Goal: Task Accomplishment & Management: Use online tool/utility

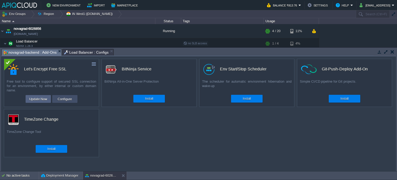
click at [65, 101] on button "Configure" at bounding box center [64, 99] width 17 height 6
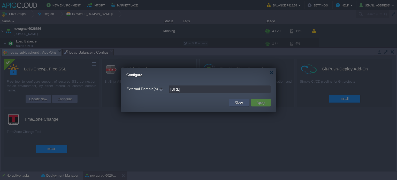
click at [238, 99] on div "Close" at bounding box center [239, 103] width 12 height 8
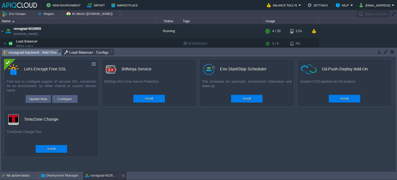
click at [96, 173] on button "novagrad-6026856" at bounding box center [101, 175] width 33 height 5
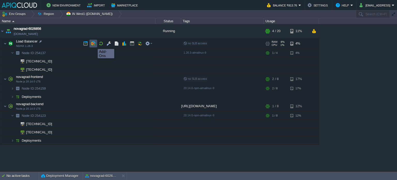
click at [94, 44] on button "button" at bounding box center [93, 43] width 5 height 5
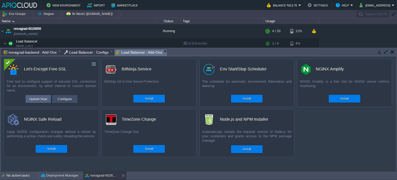
click at [70, 98] on button "Configure" at bounding box center [64, 99] width 17 height 6
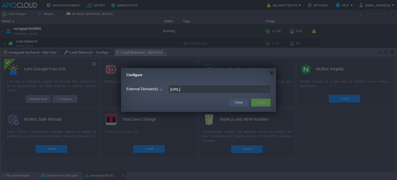
click at [233, 103] on div "Close" at bounding box center [238, 103] width 19 height 8
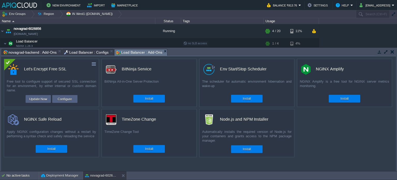
click at [85, 51] on span "Load Balancer : Configs" at bounding box center [86, 52] width 45 height 6
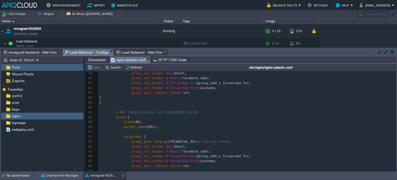
scroll to position [388, 0]
type textarea "[URL]"
drag, startPoint x: 143, startPoint y: 122, endPoint x: 171, endPoint y: 123, distance: 27.2
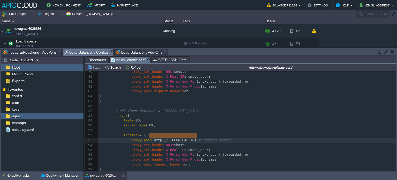
drag, startPoint x: 150, startPoint y: 136, endPoint x: 197, endPoint y: 136, distance: 47.1
type textarea "[URL][TECHNICAL_ID]"
click at [173, 122] on div "x 61 server [TECHNICAL_ID]; ### DEFUPPROTO for common ### 62 sticky path =/; ke…" at bounding box center [247, 104] width 298 height 254
click at [195, 138] on span "://[TECHNICAL_ID];" at bounding box center [180, 140] width 36 height 4
type textarea "5000"
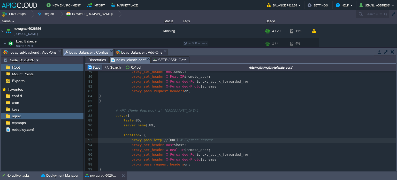
click at [93, 68] on button "Save" at bounding box center [94, 67] width 14 height 5
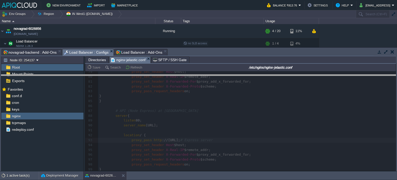
drag, startPoint x: 167, startPoint y: 55, endPoint x: 172, endPoint y: 80, distance: 26.2
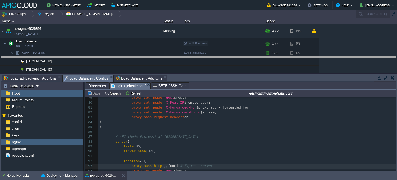
drag, startPoint x: 171, startPoint y: 79, endPoint x: 173, endPoint y: 61, distance: 18.2
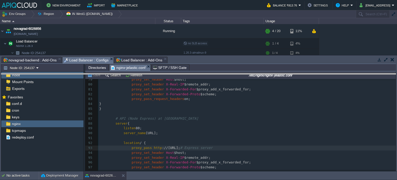
drag, startPoint x: 173, startPoint y: 61, endPoint x: 178, endPoint y: 78, distance: 17.4
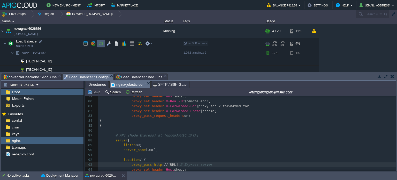
click at [103, 42] on button "button" at bounding box center [101, 43] width 5 height 5
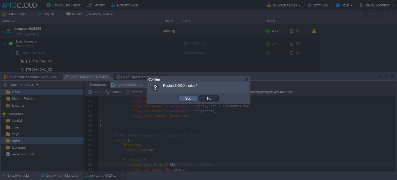
click at [182, 96] on td "Yes" at bounding box center [188, 98] width 19 height 6
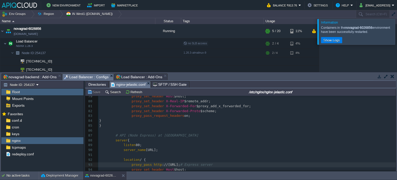
click at [397, 35] on div at bounding box center [404, 31] width 0 height 25
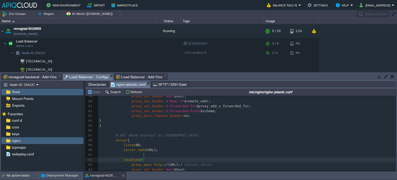
type textarea "5000"
click at [197, 157] on pre "location / {" at bounding box center [247, 159] width 298 height 5
click at [95, 94] on button "Save" at bounding box center [94, 92] width 14 height 5
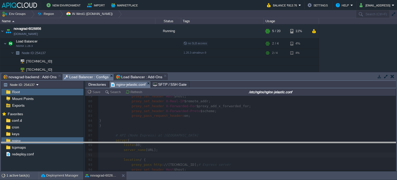
drag, startPoint x: 178, startPoint y: 76, endPoint x: 182, endPoint y: 144, distance: 68.4
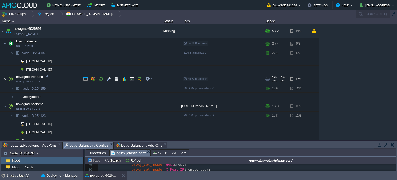
click at [6, 79] on img at bounding box center [5, 79] width 3 height 10
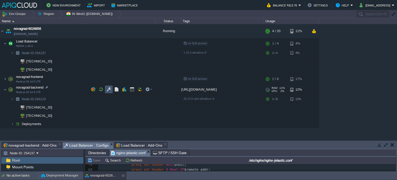
click at [110, 90] on button "button" at bounding box center [109, 89] width 5 height 5
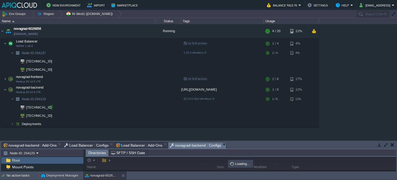
scroll to position [3, 0]
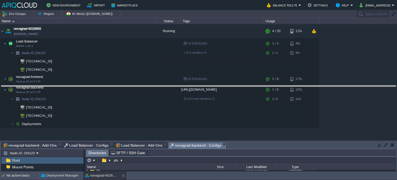
drag, startPoint x: 228, startPoint y: 146, endPoint x: 225, endPoint y: 90, distance: 56.5
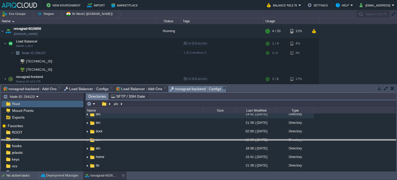
drag, startPoint x: 249, startPoint y: 90, endPoint x: 256, endPoint y: 152, distance: 62.8
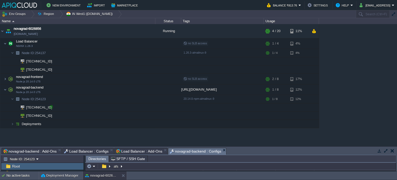
click at [52, 106] on div at bounding box center [51, 107] width 5 height 5
type input "[TECHNICAL_ID]"
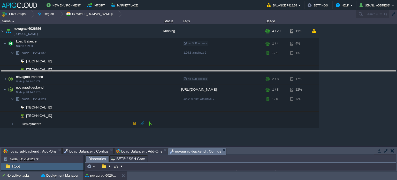
drag, startPoint x: 228, startPoint y: 149, endPoint x: 220, endPoint y: 71, distance: 78.0
click at [220, 71] on body "New Environment Import Marketplace Bonus ₹0.00 Upgrade Account Balance ₹813.76 …" at bounding box center [198, 90] width 397 height 180
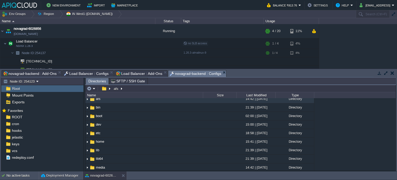
click at [217, 74] on em "novagrad-backend : Configs" at bounding box center [198, 73] width 56 height 6
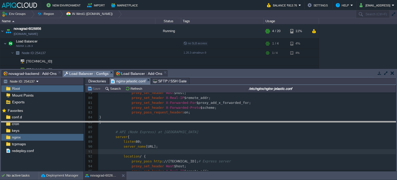
drag, startPoint x: 225, startPoint y: 73, endPoint x: 221, endPoint y: 124, distance: 51.1
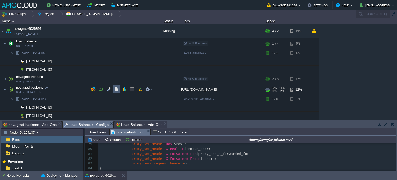
click at [117, 89] on button "button" at bounding box center [116, 89] width 5 height 5
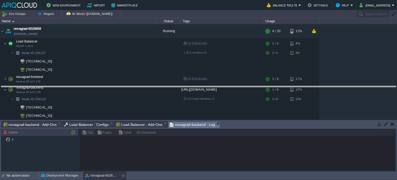
drag, startPoint x: 221, startPoint y: 122, endPoint x: 219, endPoint y: 74, distance: 48.1
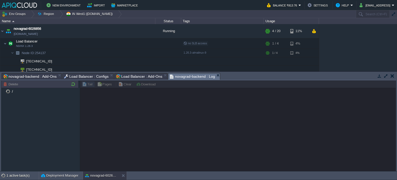
click at [130, 75] on span "Load Balancer : Add-Ons" at bounding box center [139, 76] width 46 height 6
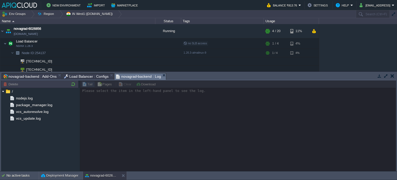
click at [83, 74] on span "Load Balancer : Configs" at bounding box center [86, 76] width 45 height 6
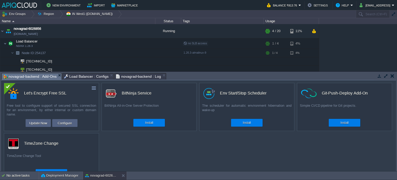
click at [38, 75] on span "novagrad-backend : Add-Ons" at bounding box center [29, 76] width 53 height 6
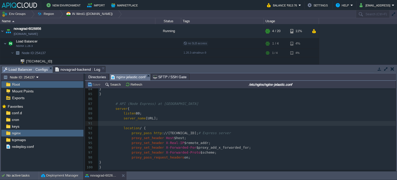
scroll to position [414, 0]
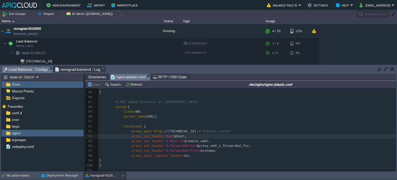
click at [186, 134] on pre "proxy_set_header Host $host;" at bounding box center [247, 136] width 298 height 5
type textarea "[TECHNICAL_ID]"
drag, startPoint x: 162, startPoint y: 127, endPoint x: 187, endPoint y: 128, distance: 25.6
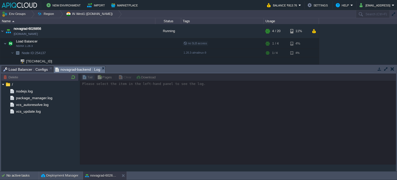
click at [85, 69] on span "novagrad-backend : Log" at bounding box center [77, 69] width 45 height 6
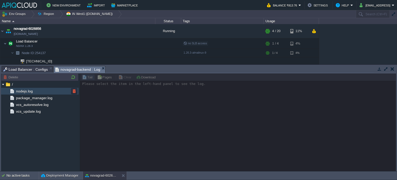
click at [33, 91] on span "nodejs.log" at bounding box center [24, 91] width 19 height 5
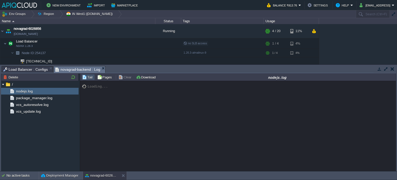
click at [35, 71] on span "Load Balancer : Configs" at bounding box center [25, 69] width 45 height 6
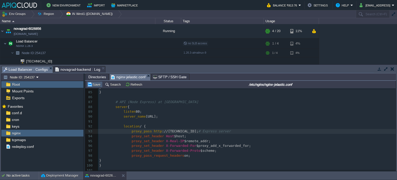
click at [94, 86] on button "Save" at bounding box center [94, 84] width 14 height 5
click at [102, 41] on button "button" at bounding box center [101, 43] width 5 height 5
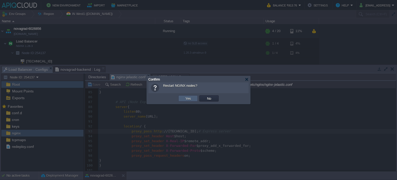
click at [189, 97] on button "Yes" at bounding box center [188, 98] width 9 height 5
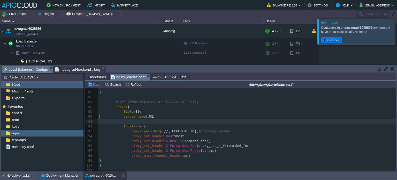
click at [190, 119] on pre "​" at bounding box center [247, 121] width 298 height 5
type textarea "[TECHNICAL_ID]"
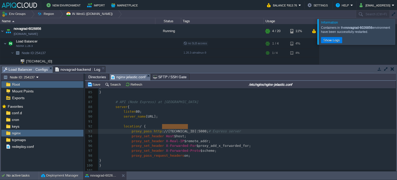
click at [190, 119] on pre "​" at bounding box center [247, 121] width 298 height 5
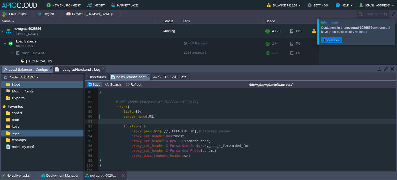
click at [96, 85] on button "Save" at bounding box center [94, 84] width 14 height 5
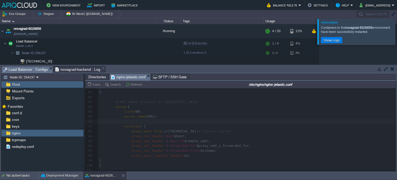
click at [397, 32] on div at bounding box center [404, 31] width 0 height 25
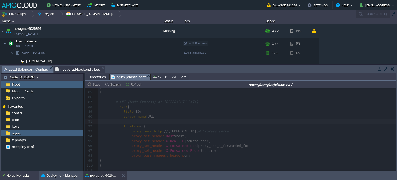
click at [25, 173] on div "No active tasks" at bounding box center [22, 175] width 32 height 8
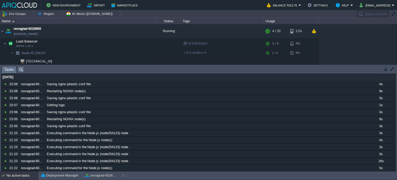
click at [25, 173] on div "No active tasks" at bounding box center [22, 175] width 32 height 8
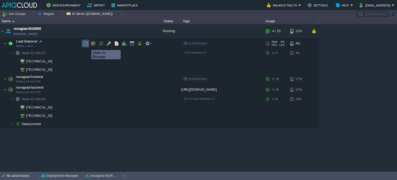
click at [84, 45] on button "button" at bounding box center [85, 43] width 5 height 5
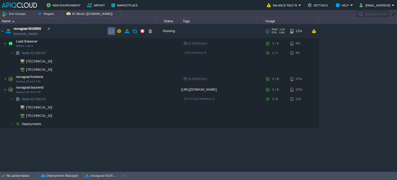
click at [109, 28] on td at bounding box center [112, 31] width 8 height 8
click at [13, 174] on div "No active tasks" at bounding box center [22, 176] width 32 height 8
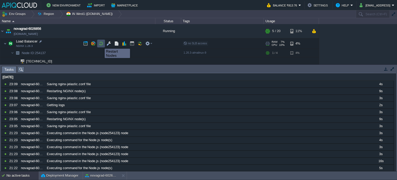
click at [101, 44] on button "button" at bounding box center [101, 43] width 5 height 5
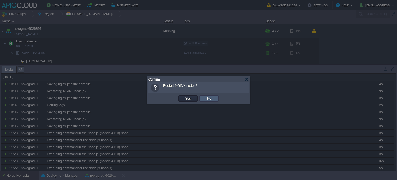
click at [210, 100] on button "No" at bounding box center [209, 98] width 7 height 5
